Goal: Information Seeking & Learning: Learn about a topic

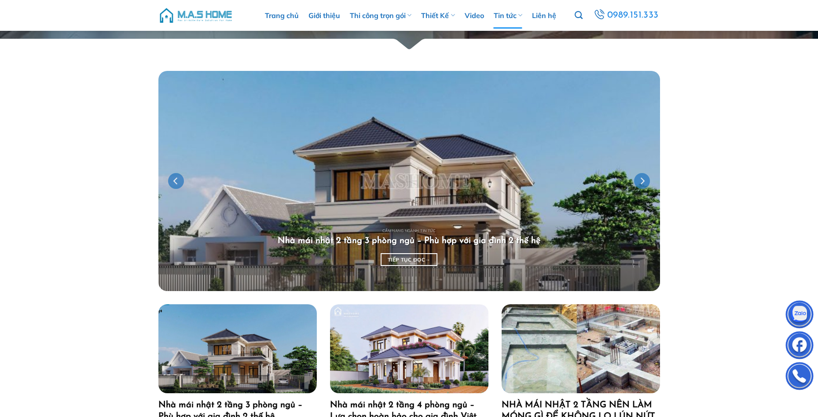
scroll to position [88, 0]
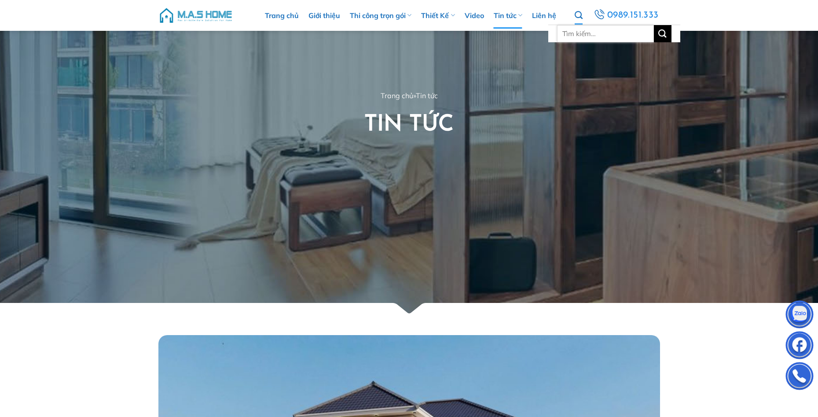
click at [591, 37] on input "Tìm kiếm:" at bounding box center [605, 33] width 97 height 17
type input "em chiến"
click at [654, 25] on button "Gửi" at bounding box center [663, 33] width 18 height 17
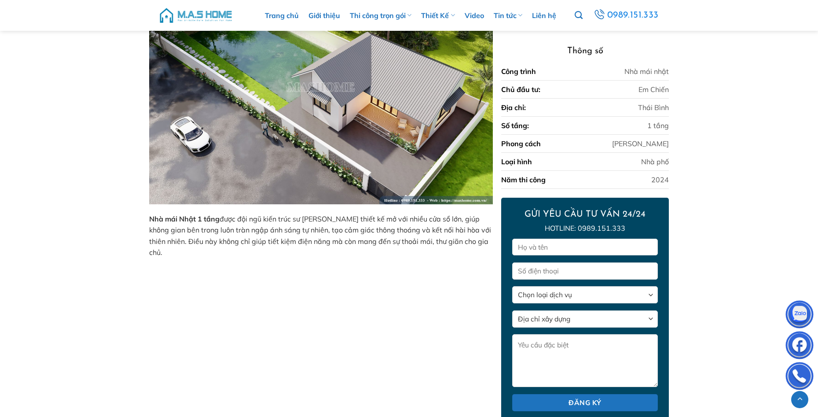
scroll to position [459, 0]
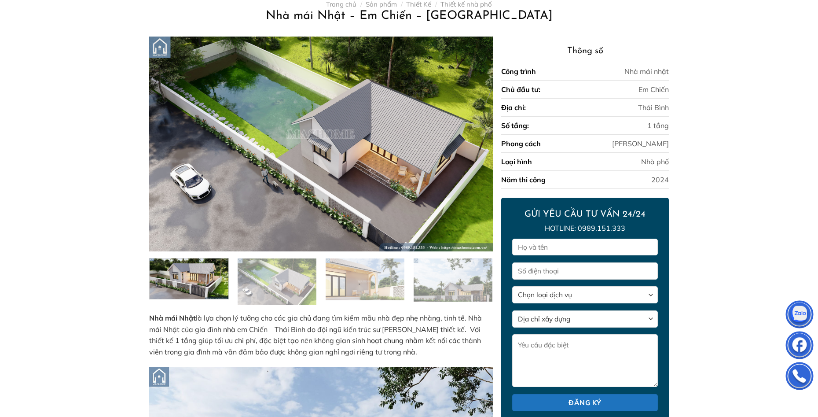
scroll to position [0, 0]
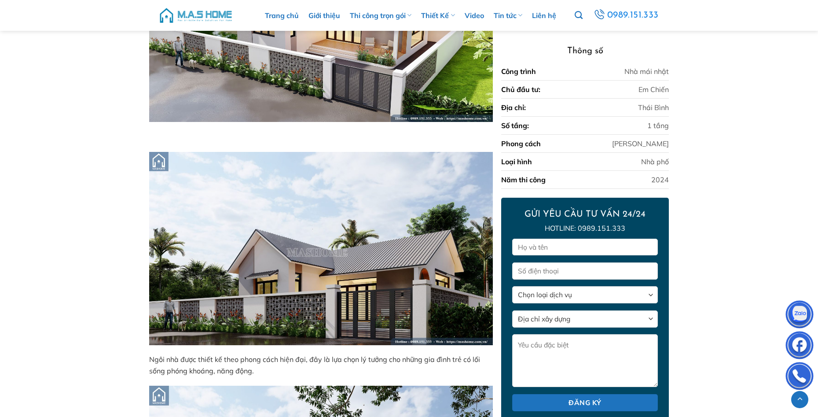
scroll to position [1407, 0]
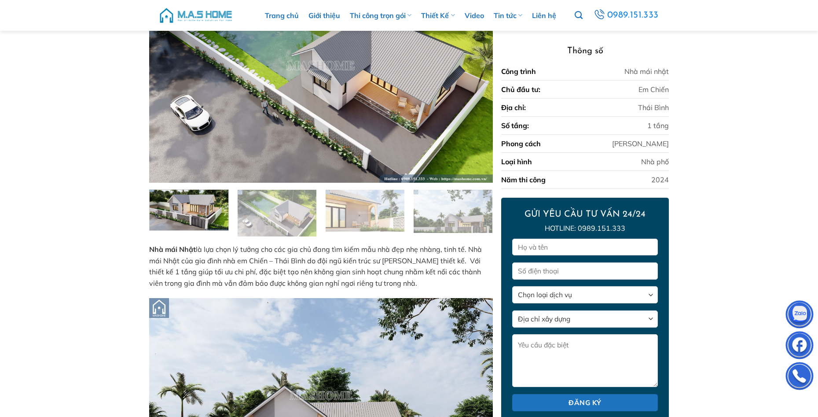
scroll to position [0, 0]
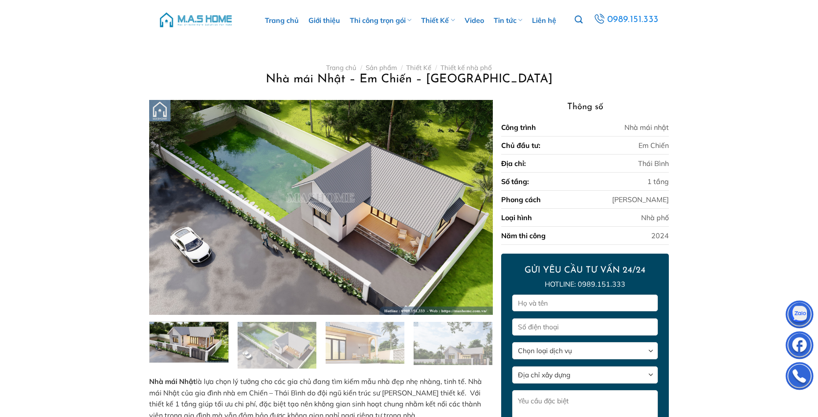
click at [207, 353] on img at bounding box center [189, 340] width 79 height 43
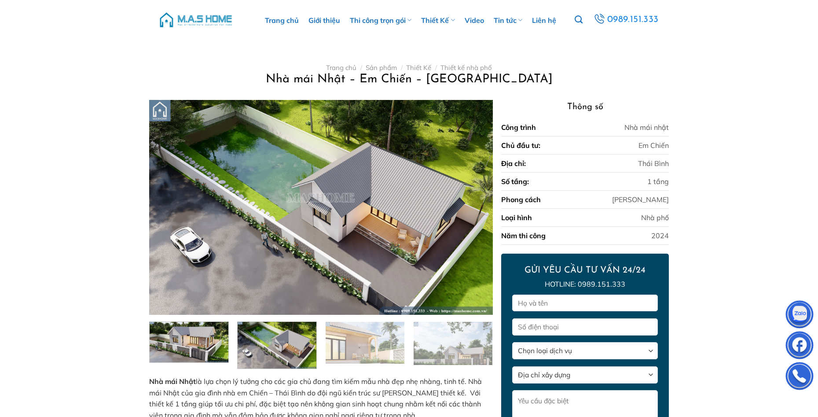
click at [270, 354] on img at bounding box center [277, 343] width 79 height 49
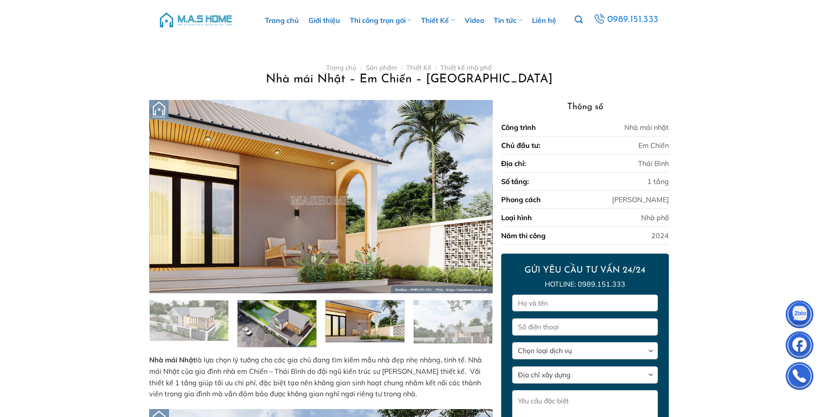
click at [370, 328] on img at bounding box center [364, 320] width 79 height 44
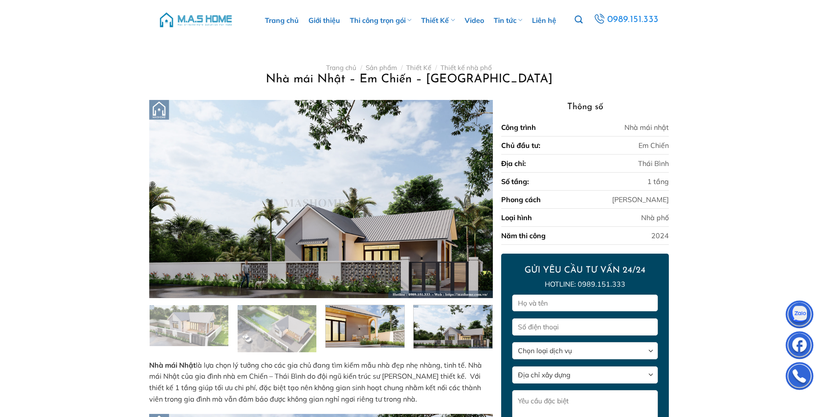
click at [451, 342] on img at bounding box center [452, 325] width 79 height 45
click at [403, 333] on img at bounding box center [364, 325] width 79 height 44
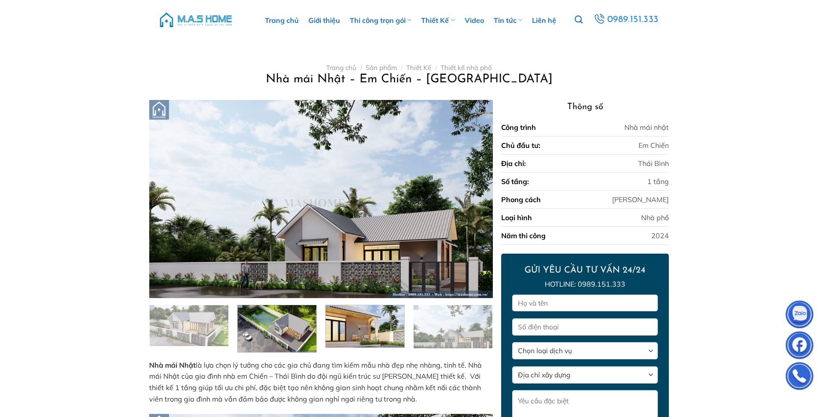
click at [278, 334] on img at bounding box center [277, 327] width 79 height 49
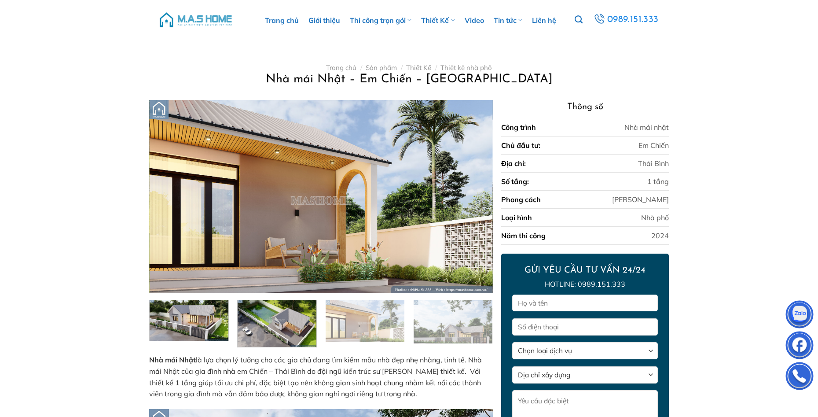
click at [196, 328] on img at bounding box center [189, 319] width 79 height 43
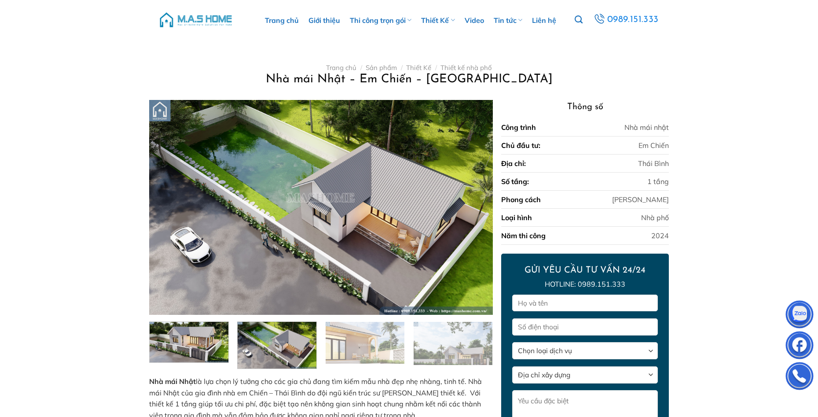
click at [291, 348] on img at bounding box center [277, 343] width 79 height 49
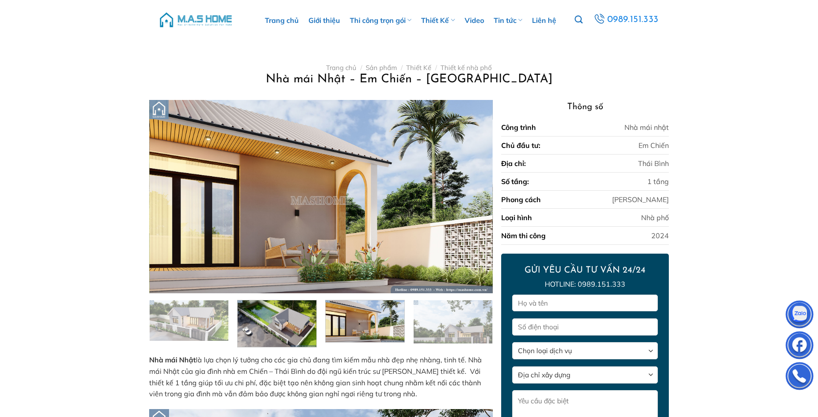
click at [364, 321] on img at bounding box center [364, 320] width 79 height 44
